Goal: Task Accomplishment & Management: Use online tool/utility

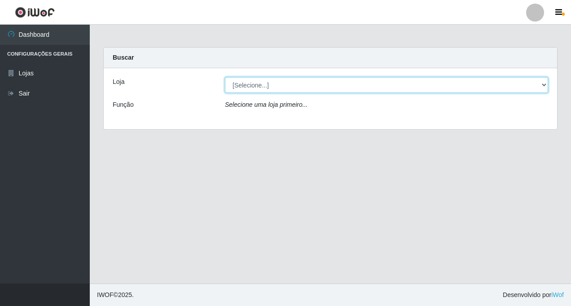
click at [460, 85] on select "[Selecione...] Rede Fácil Construção" at bounding box center [386, 85] width 323 height 16
select select "318"
click at [225, 77] on select "[Selecione...] Rede Fácil Construção" at bounding box center [386, 85] width 323 height 16
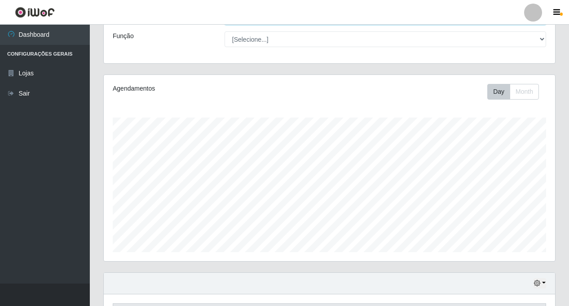
scroll to position [186, 0]
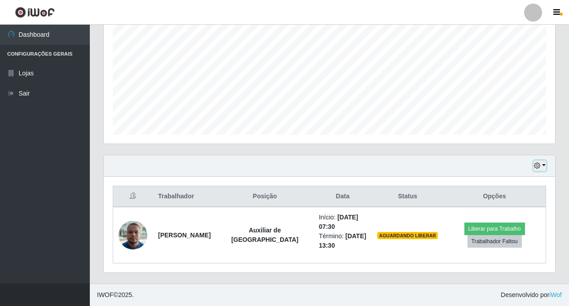
click at [460, 165] on button "button" at bounding box center [539, 166] width 13 height 10
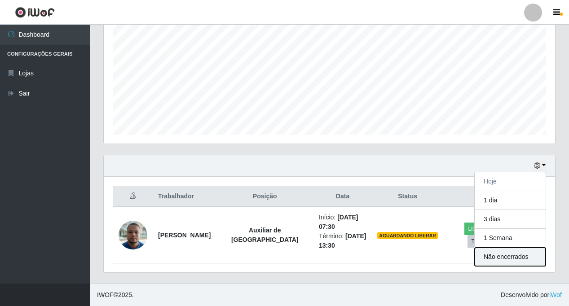
click at [460, 261] on button "Não encerrados" at bounding box center [510, 257] width 71 height 18
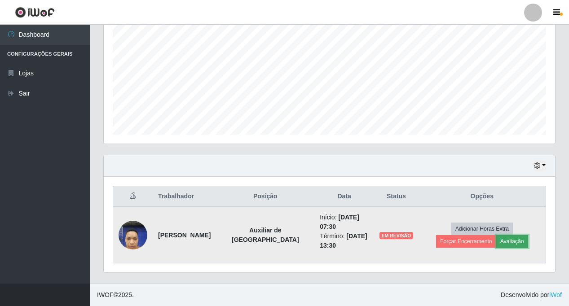
click at [460, 242] on button "Avaliação" at bounding box center [512, 241] width 32 height 13
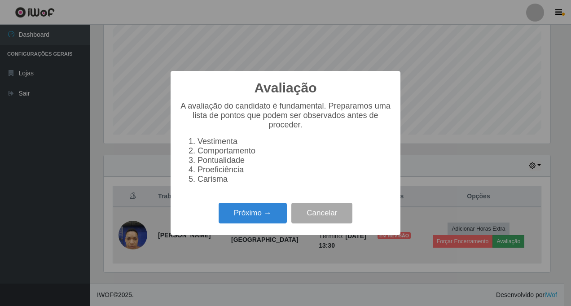
scroll to position [186, 447]
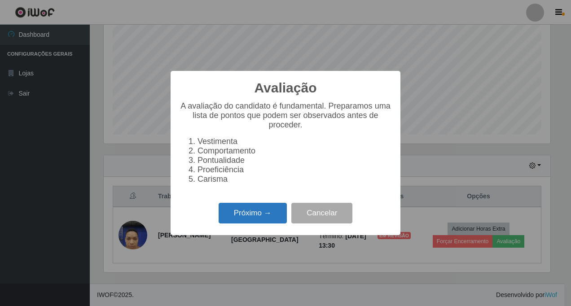
click at [248, 215] on button "Próximo →" at bounding box center [253, 213] width 68 height 21
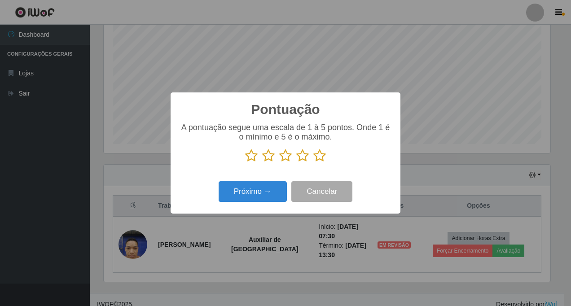
scroll to position [448829, 448568]
click at [304, 156] on icon at bounding box center [302, 155] width 13 height 13
click at [296, 163] on input "radio" at bounding box center [296, 163] width 0 height 0
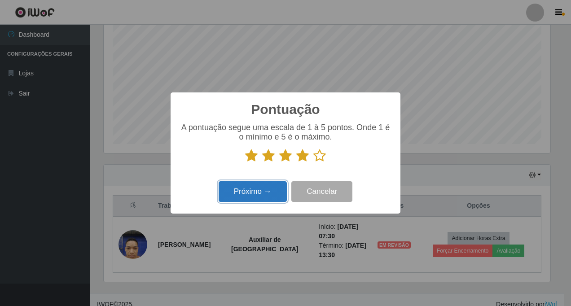
click at [241, 189] on button "Próximo →" at bounding box center [253, 191] width 68 height 21
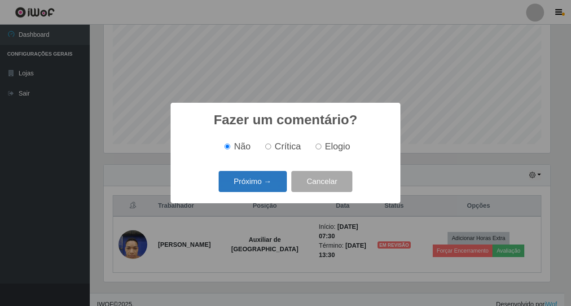
click at [257, 177] on button "Próximo →" at bounding box center [253, 181] width 68 height 21
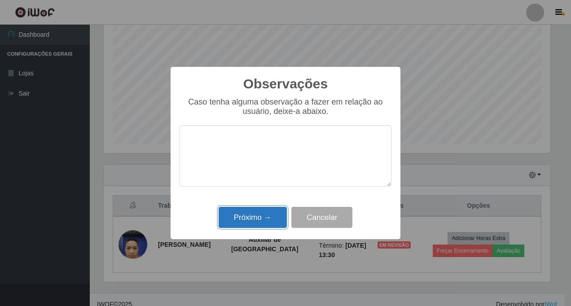
click at [261, 216] on button "Próximo →" at bounding box center [253, 217] width 68 height 21
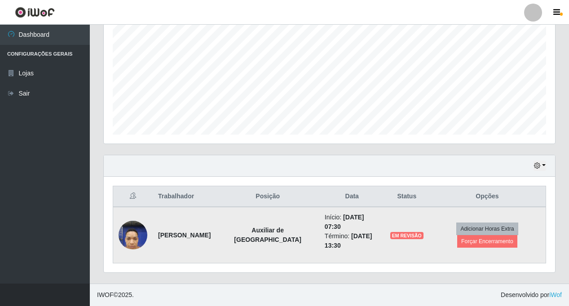
scroll to position [177, 0]
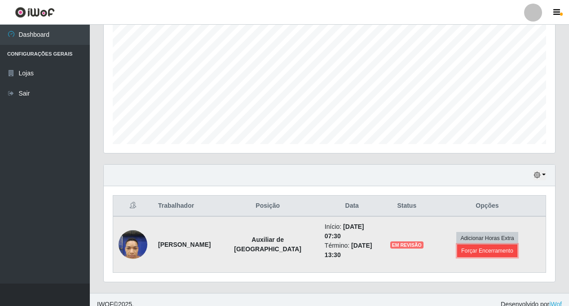
click at [460, 247] on button "Forçar Encerramento" at bounding box center [487, 251] width 60 height 13
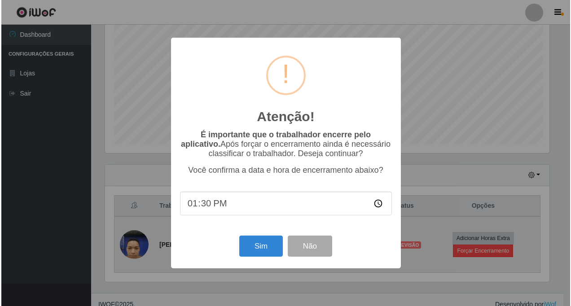
scroll to position [186, 447]
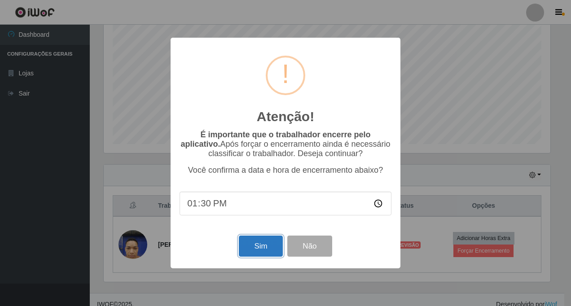
click at [253, 250] on button "Sim" at bounding box center [261, 246] width 44 height 21
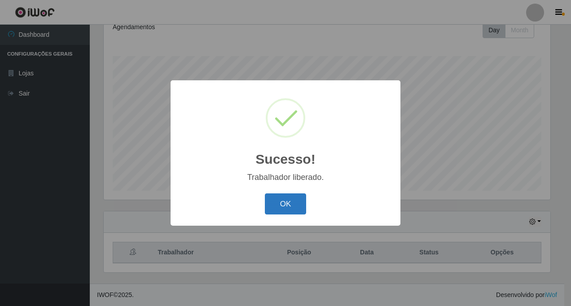
click at [281, 205] on button "OK" at bounding box center [286, 204] width 42 height 21
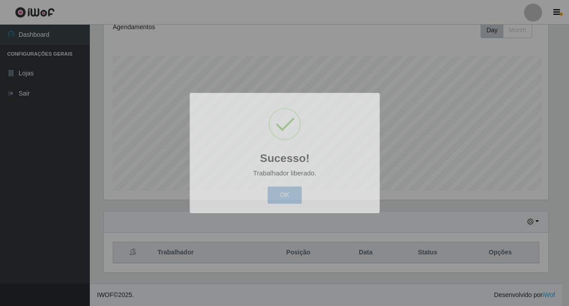
scroll to position [186, 451]
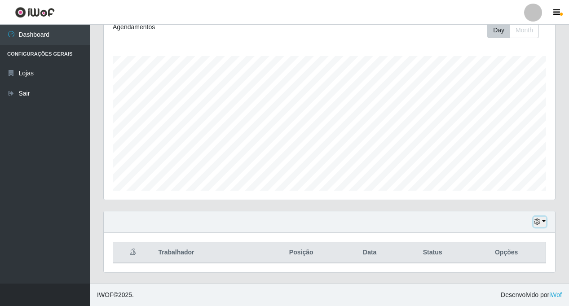
click at [460, 221] on button "button" at bounding box center [539, 222] width 13 height 10
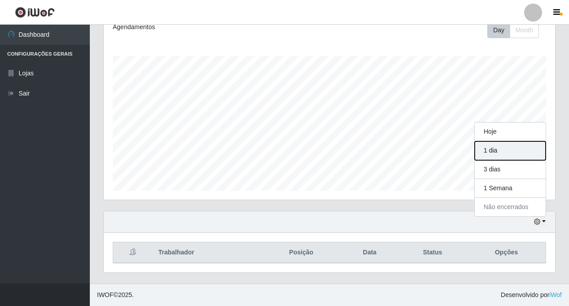
click at [460, 151] on button "1 dia" at bounding box center [510, 150] width 71 height 19
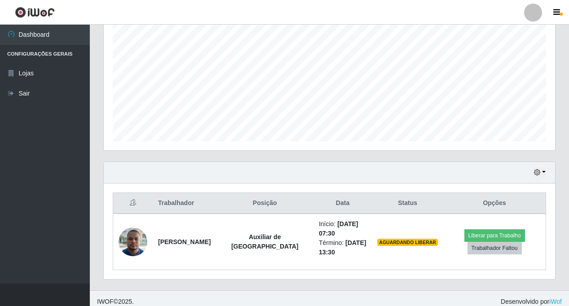
scroll to position [186, 0]
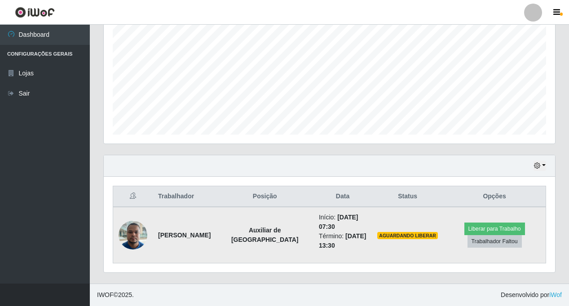
click at [134, 234] on img at bounding box center [133, 235] width 29 height 38
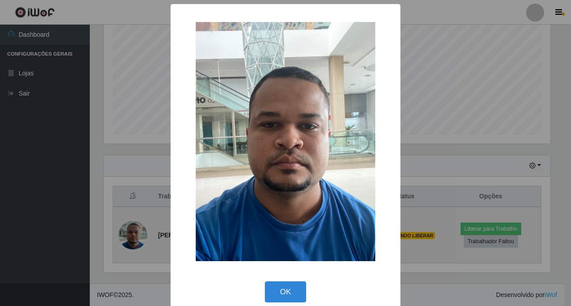
click at [134, 234] on div "× OK Cancel" at bounding box center [285, 153] width 571 height 306
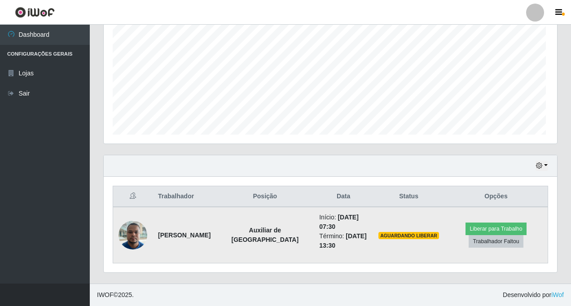
scroll to position [186, 451]
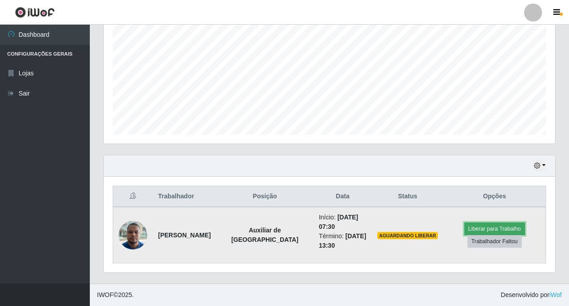
click at [460, 229] on button "Liberar para Trabalho" at bounding box center [494, 229] width 61 height 13
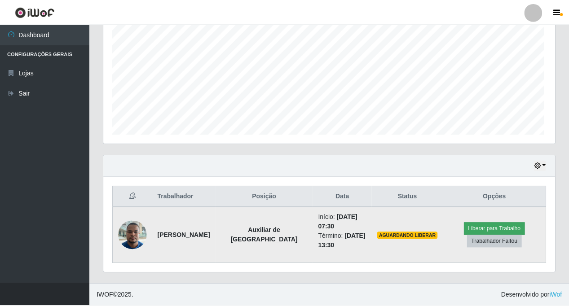
scroll to position [186, 447]
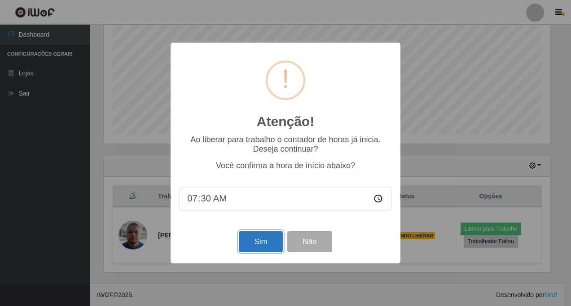
click at [253, 242] on button "Sim" at bounding box center [261, 241] width 44 height 21
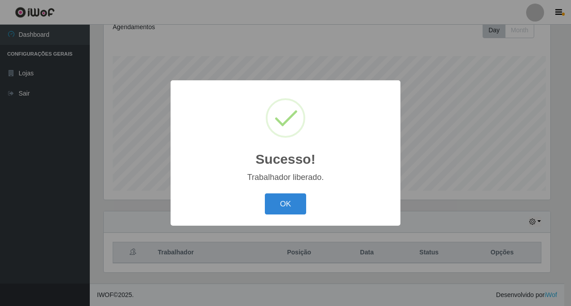
scroll to position [0, 0]
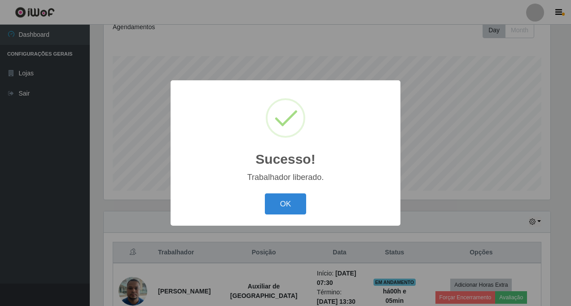
click at [285, 205] on button "OK" at bounding box center [286, 204] width 42 height 21
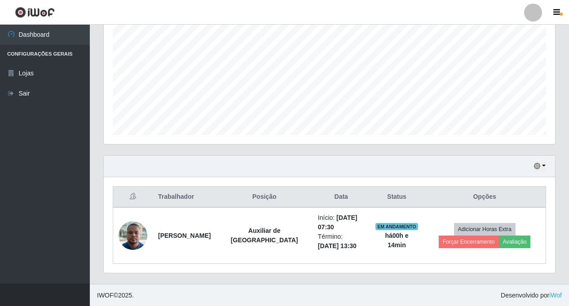
scroll to position [186, 0]
